Goal: Task Accomplishment & Management: Manage account settings

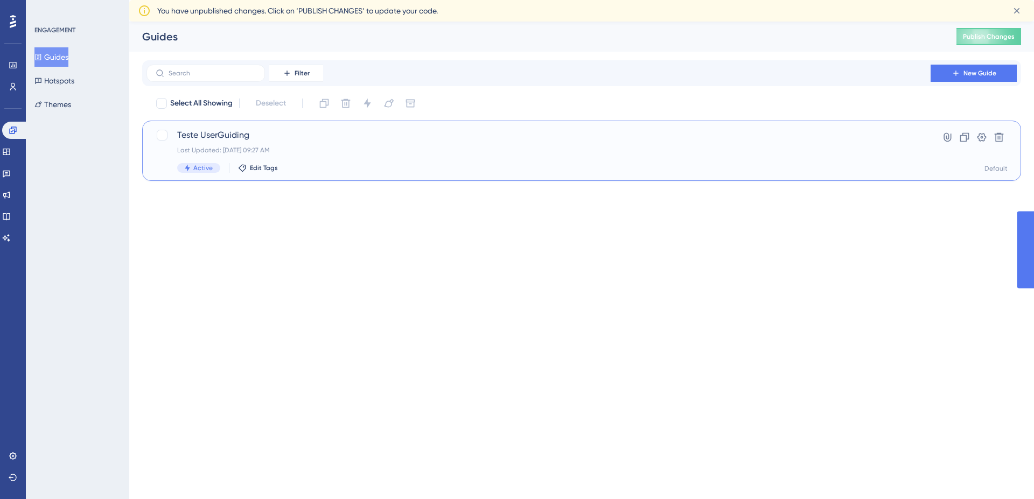
click at [438, 170] on div "Active Edit Tags" at bounding box center [538, 168] width 723 height 10
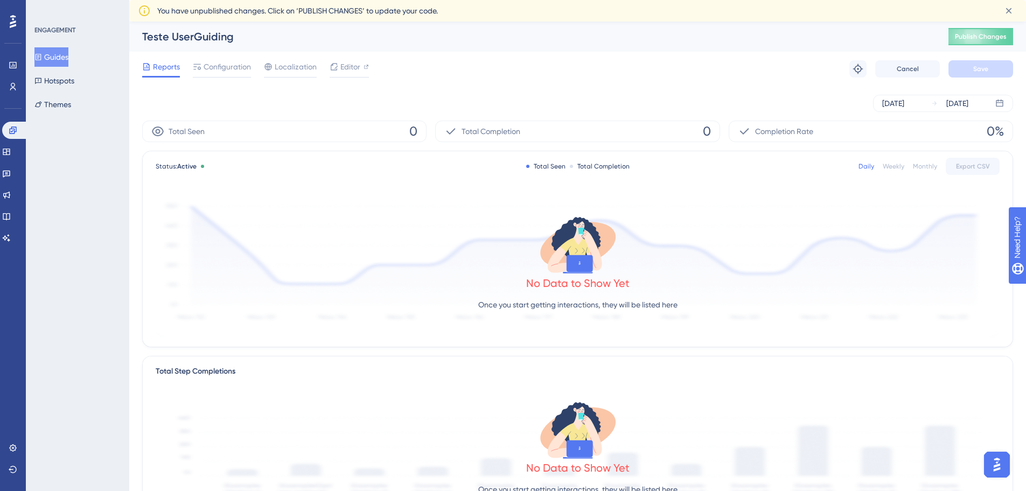
scroll to position [0, 2]
click at [67, 58] on button "Guides" at bounding box center [51, 56] width 34 height 19
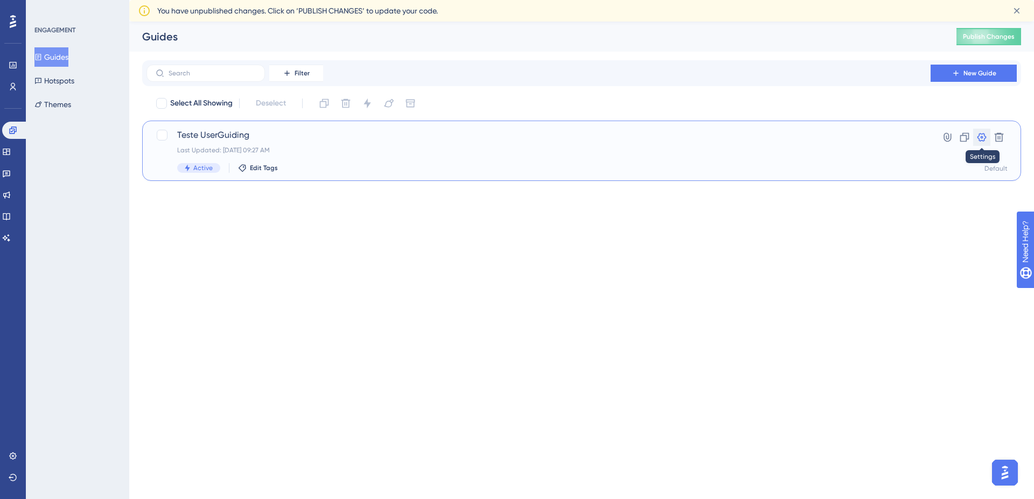
click at [986, 137] on icon at bounding box center [982, 137] width 9 height 9
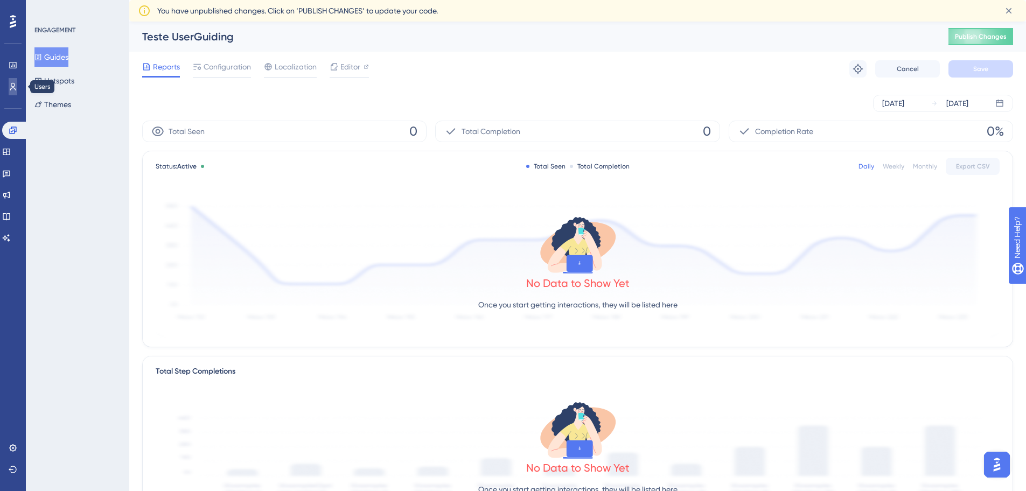
click at [11, 88] on icon at bounding box center [13, 86] width 9 height 9
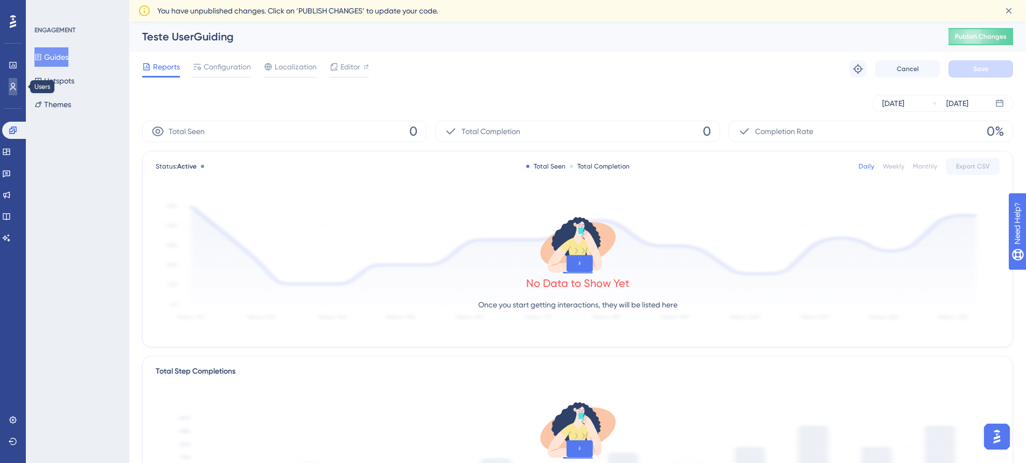
click at [9, 82] on link at bounding box center [13, 86] width 9 height 17
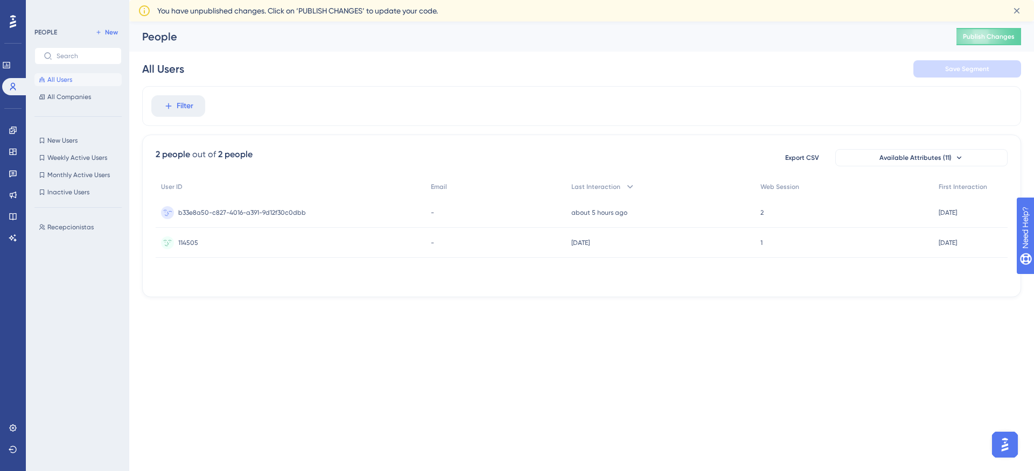
click at [223, 216] on span "b33e8a50-c827-4016-a391-9d12f30c0dbb" at bounding box center [242, 212] width 128 height 9
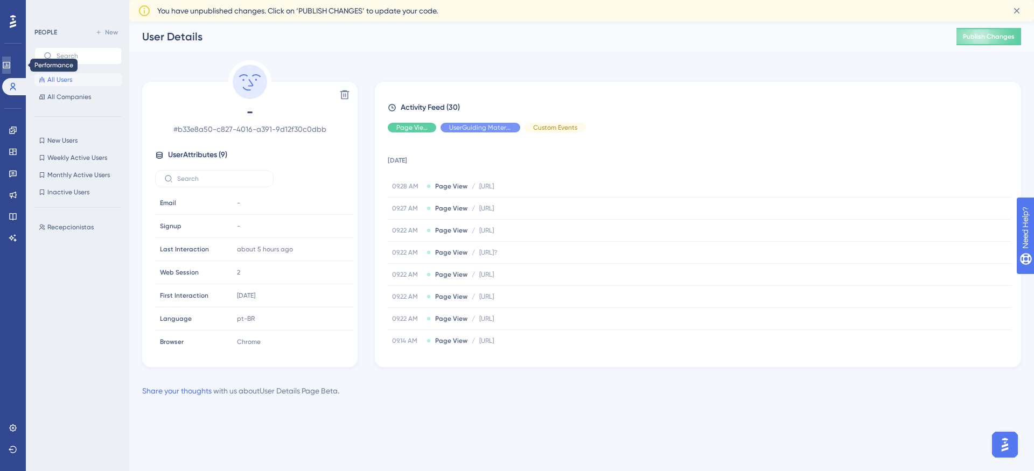
click at [11, 69] on link at bounding box center [6, 65] width 9 height 17
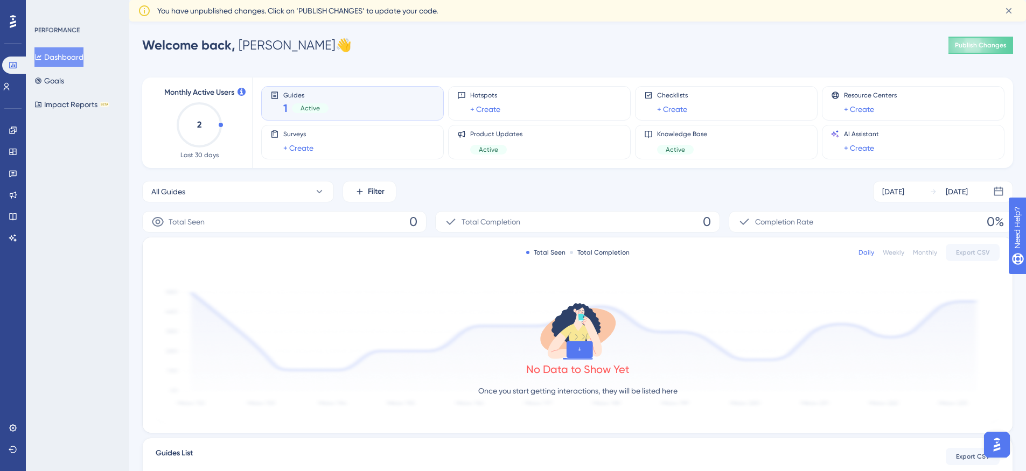
click at [81, 81] on div "Dashboard Goals Impact Reports BETA" at bounding box center [77, 80] width 87 height 67
click at [23, 92] on div "Users" at bounding box center [13, 86] width 22 height 17
click at [509, 193] on div "All Guides Filter [DATE] [DATE]" at bounding box center [577, 192] width 871 height 22
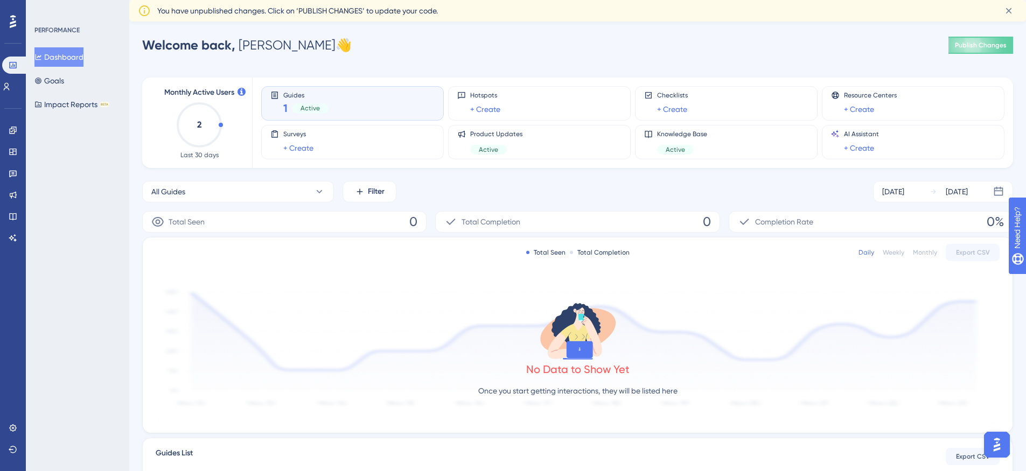
click at [352, 110] on div "Guides 1 Active" at bounding box center [352, 103] width 164 height 25
click at [310, 110] on span "Active" at bounding box center [310, 108] width 19 height 9
click at [13, 435] on link at bounding box center [13, 428] width 9 height 17
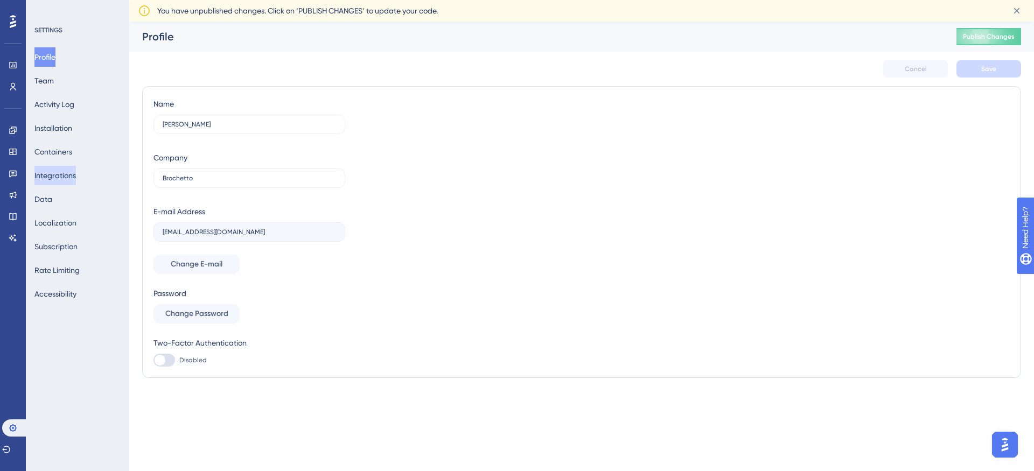
click at [66, 180] on button "Integrations" at bounding box center [54, 175] width 41 height 19
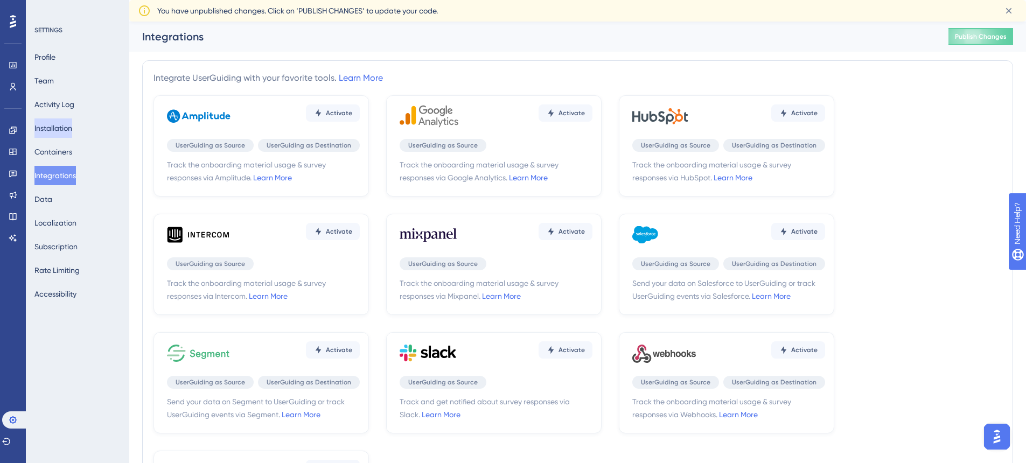
click at [65, 120] on button "Installation" at bounding box center [53, 128] width 38 height 19
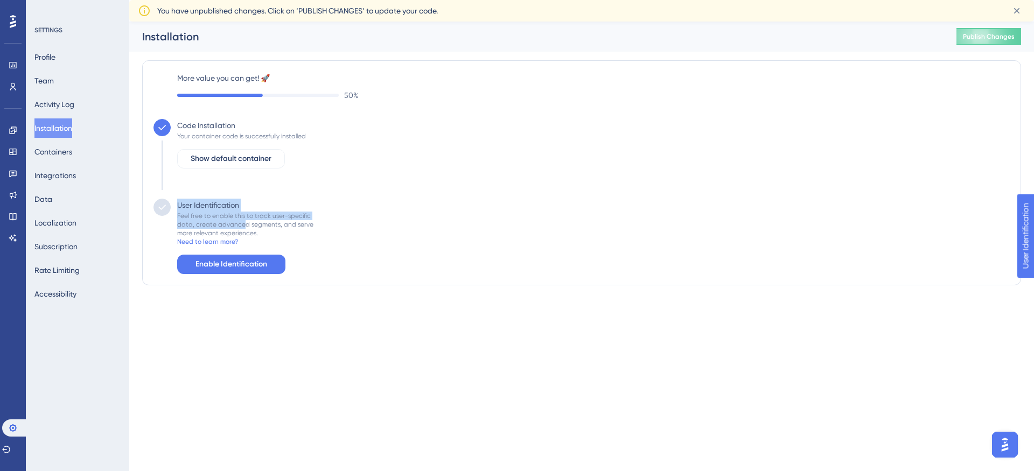
drag, startPoint x: 157, startPoint y: 211, endPoint x: 245, endPoint y: 221, distance: 88.4
click at [245, 221] on div "User Identification Feel free to enable this to track user-specific data, creat…" at bounding box center [582, 236] width 857 height 75
click at [245, 221] on div "Feel free to enable this to track user-specific data, create advanced segments,…" at bounding box center [245, 225] width 136 height 26
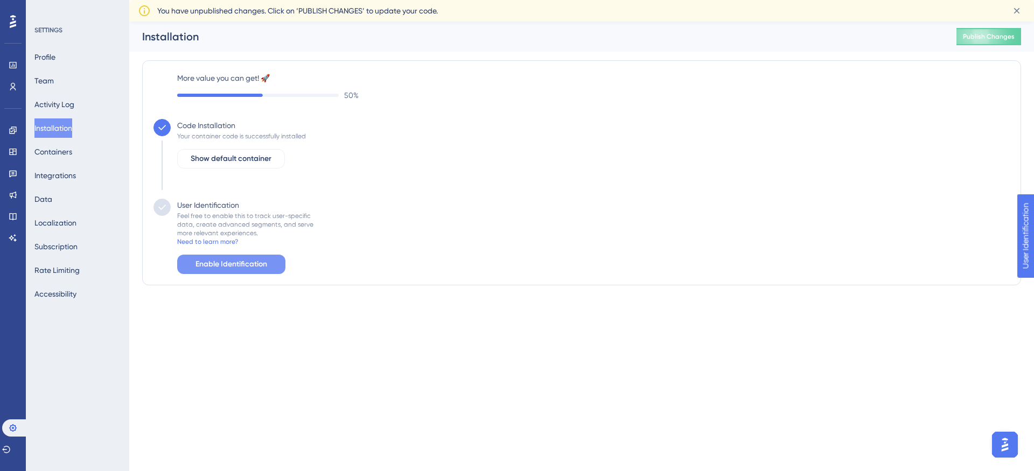
click at [247, 263] on span "Enable Identification" at bounding box center [232, 264] width 72 height 13
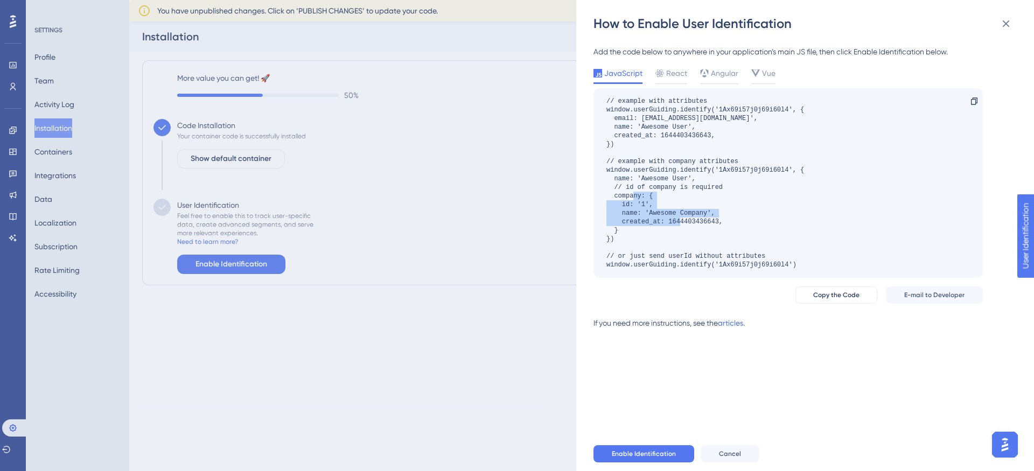
drag, startPoint x: 626, startPoint y: 206, endPoint x: 728, endPoint y: 224, distance: 103.9
click at [728, 224] on div "// example with attributes window.userGuiding.identify('1Ax69i57j0j69i60l4', { …" at bounding box center [706, 183] width 198 height 172
click at [705, 177] on div "// example with attributes window.userGuiding.identify('1Ax69i57j0j69i60l4', { …" at bounding box center [706, 183] width 198 height 172
click at [645, 456] on span "Enable Identification" at bounding box center [644, 454] width 64 height 9
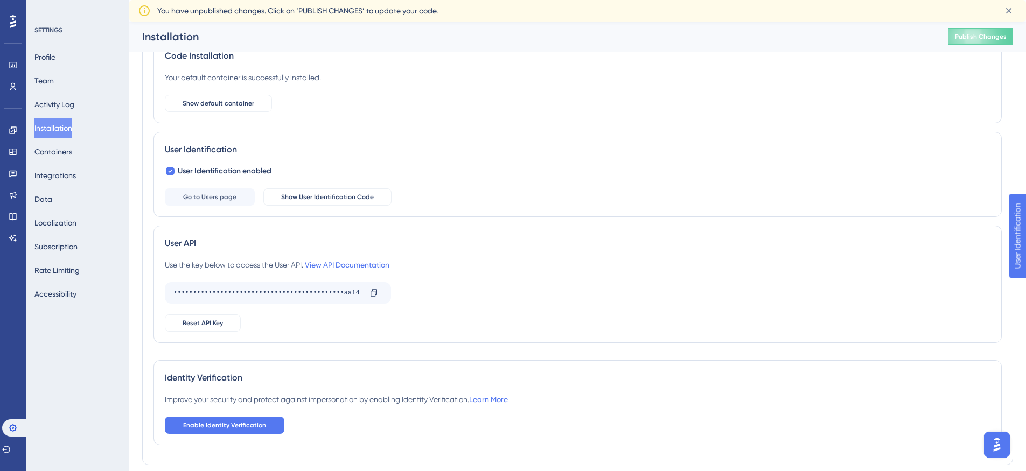
scroll to position [96, 0]
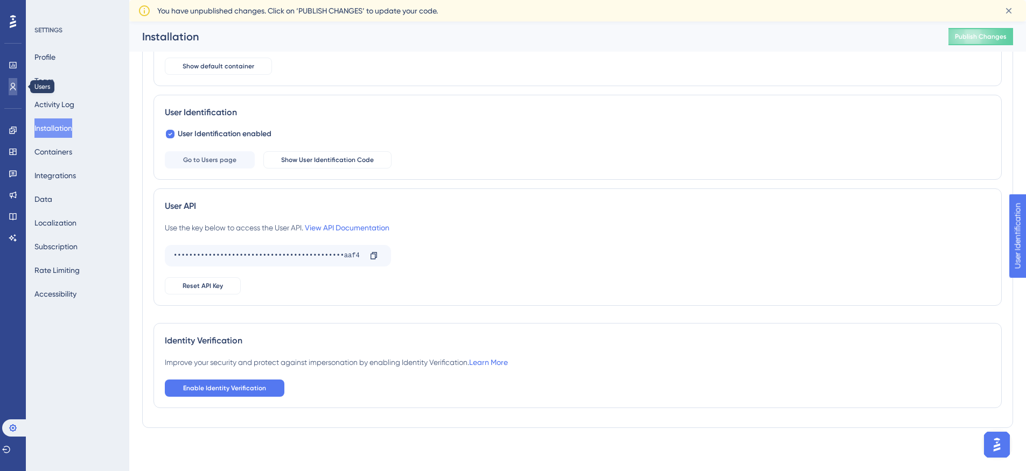
click at [17, 87] on link at bounding box center [13, 86] width 9 height 17
click at [232, 389] on span "Enable Identity Verification" at bounding box center [224, 388] width 83 height 9
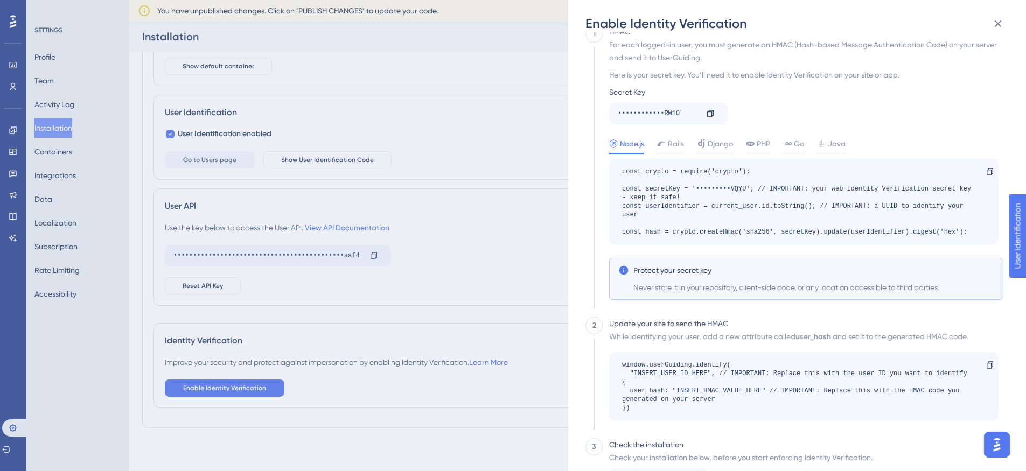
scroll to position [0, 0]
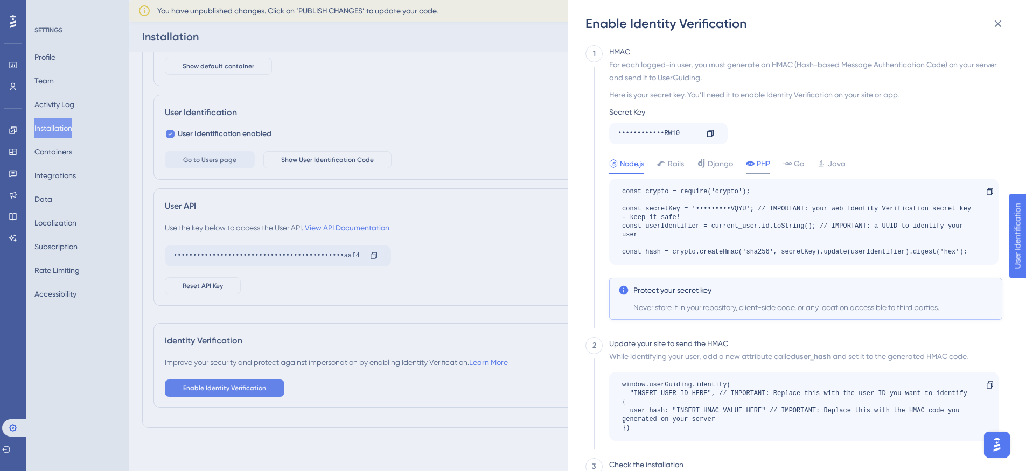
click at [759, 169] on span "PHP" at bounding box center [763, 163] width 13 height 13
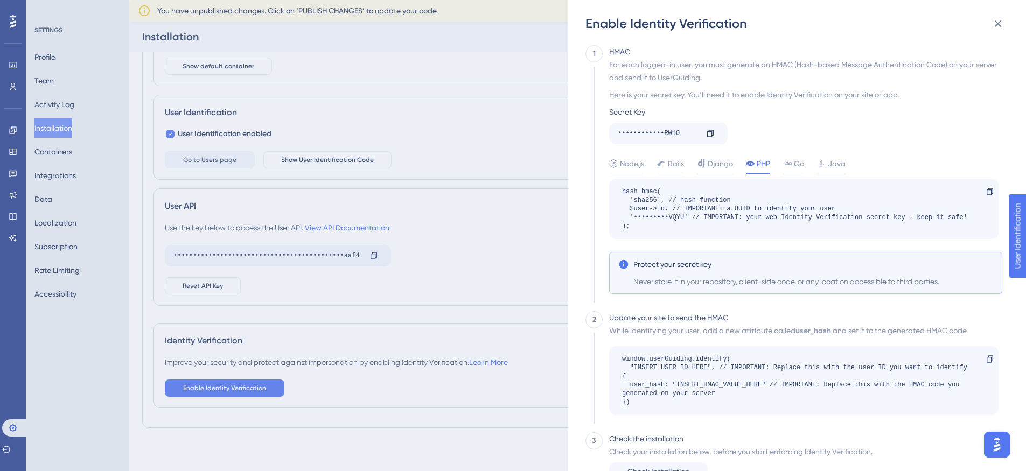
scroll to position [37, 0]
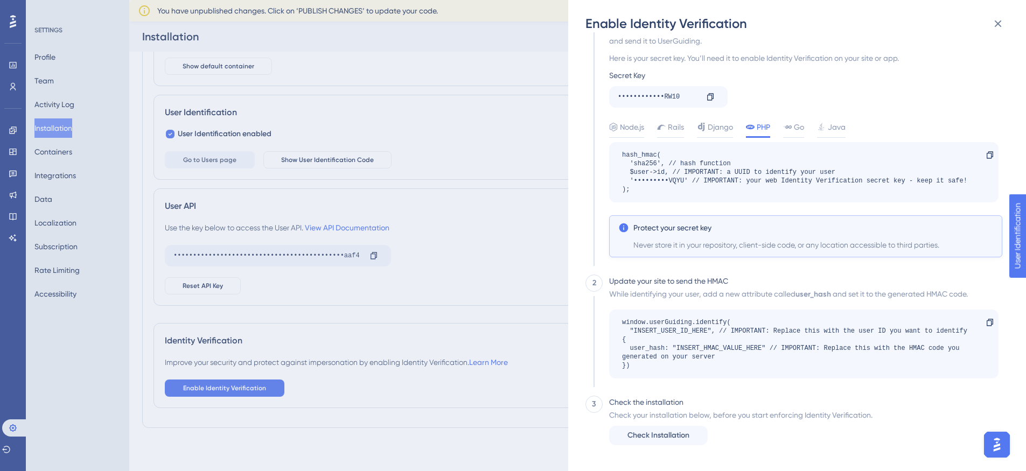
click at [447, 250] on div "Enable Identity Verification 1 HMAC For each logged-in user, you must generate …" at bounding box center [513, 235] width 1026 height 471
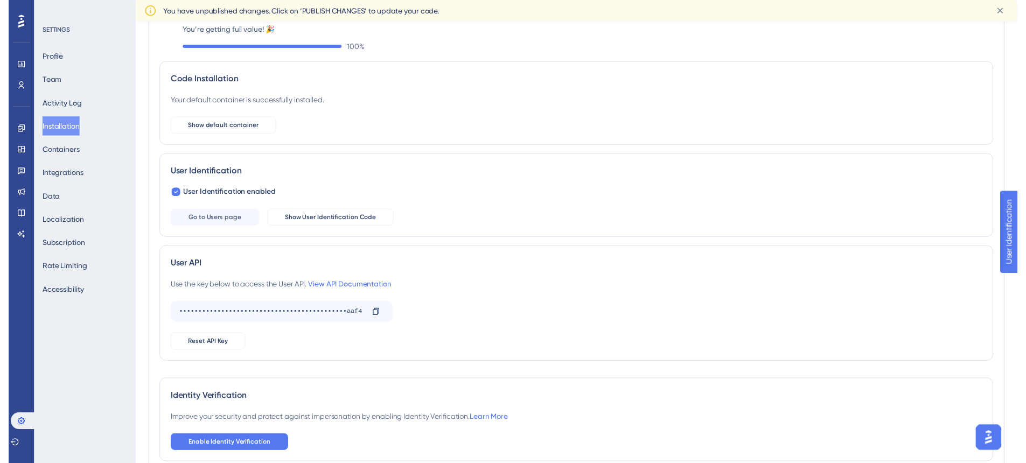
scroll to position [0, 0]
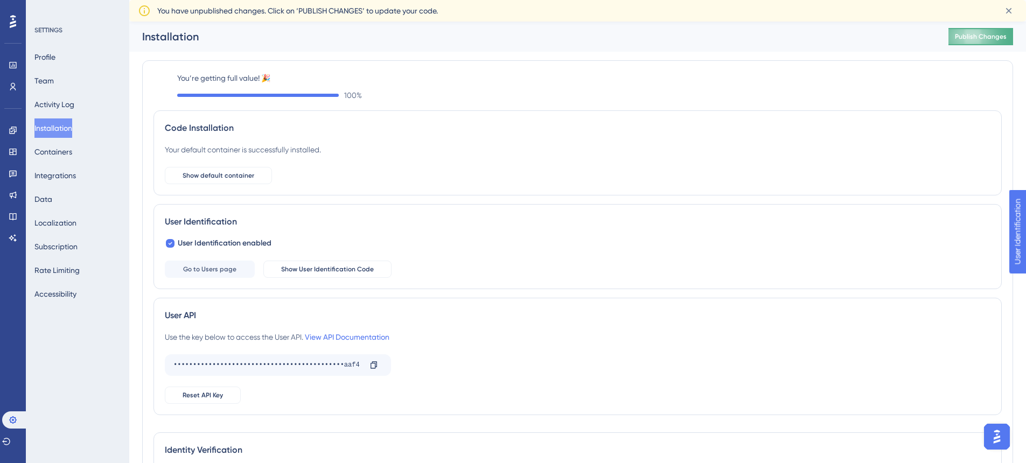
click at [1004, 39] on span "Publish Changes" at bounding box center [981, 36] width 52 height 9
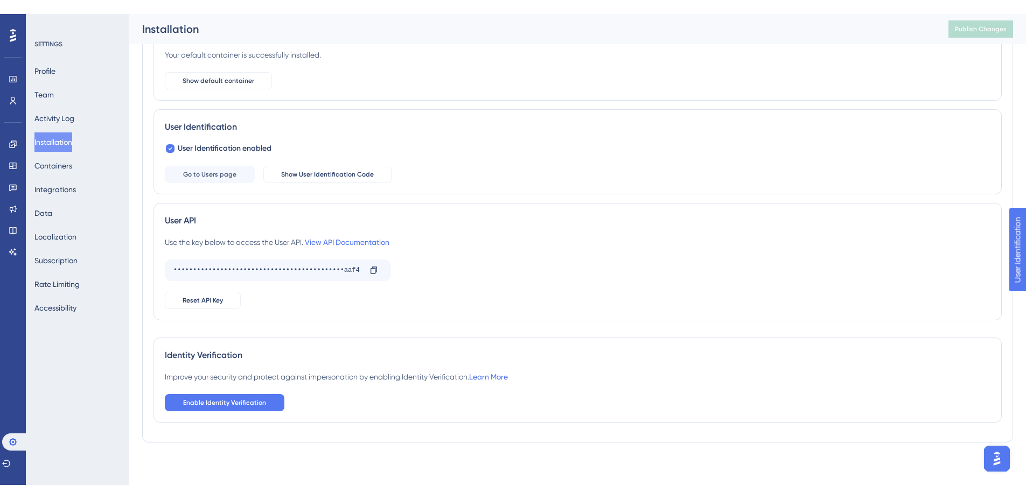
scroll to position [68, 0]
